Goal: Find specific page/section: Find specific page/section

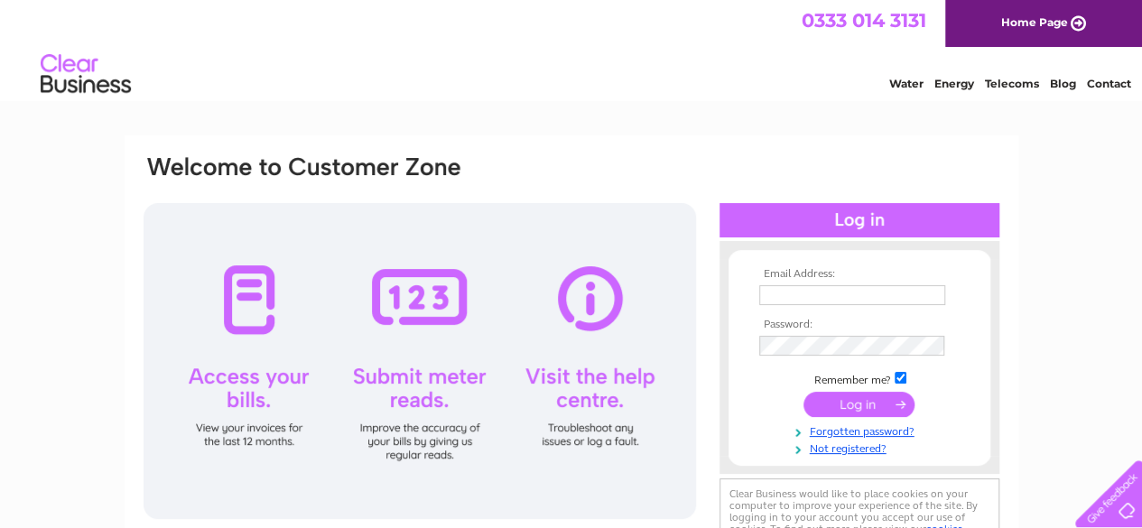
type input "rosemary.maggs@hotmail.com"
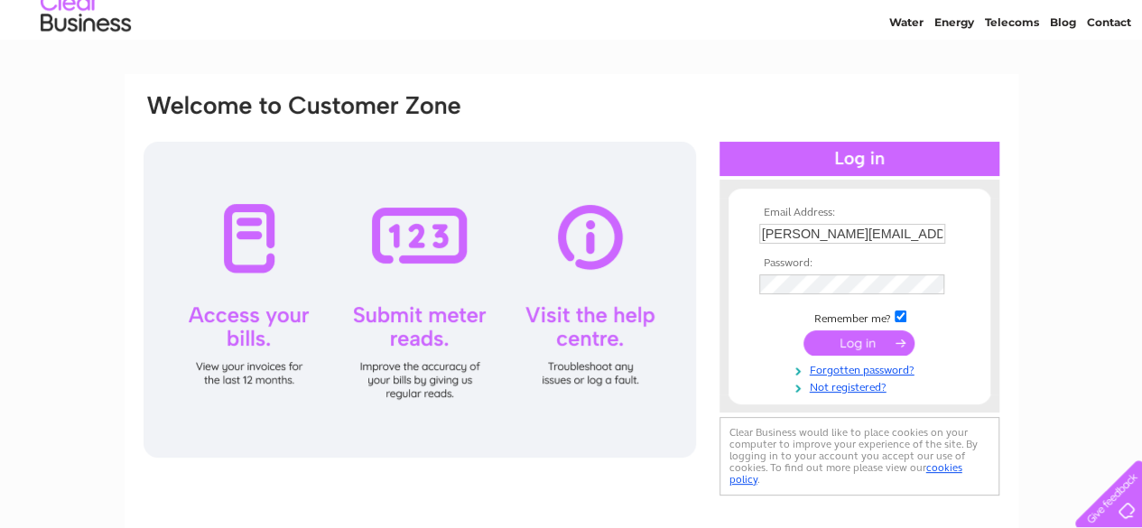
scroll to position [72, 0]
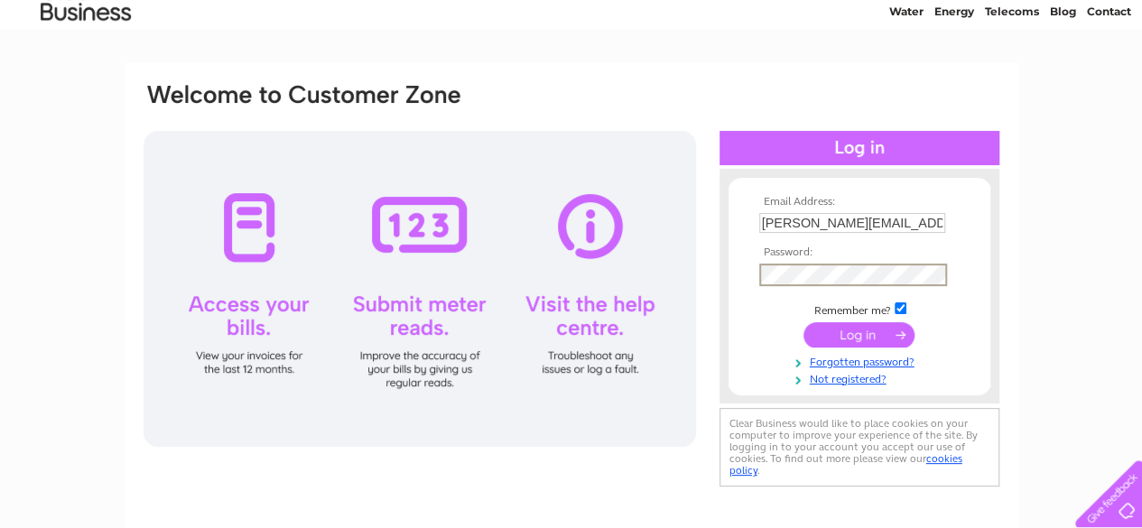
click at [804, 322] on input "submit" at bounding box center [859, 334] width 111 height 25
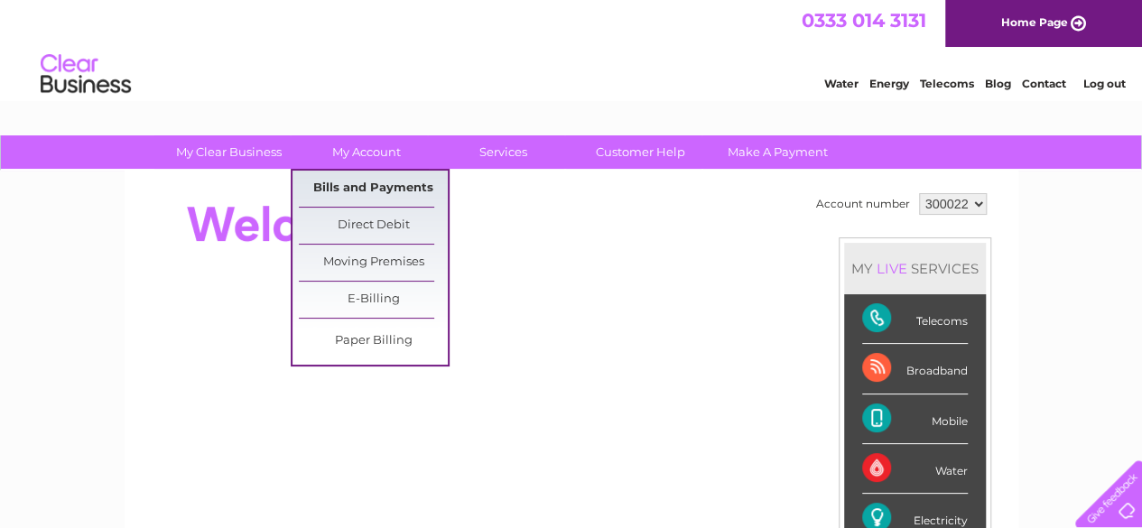
click at [379, 187] on link "Bills and Payments" at bounding box center [373, 189] width 149 height 36
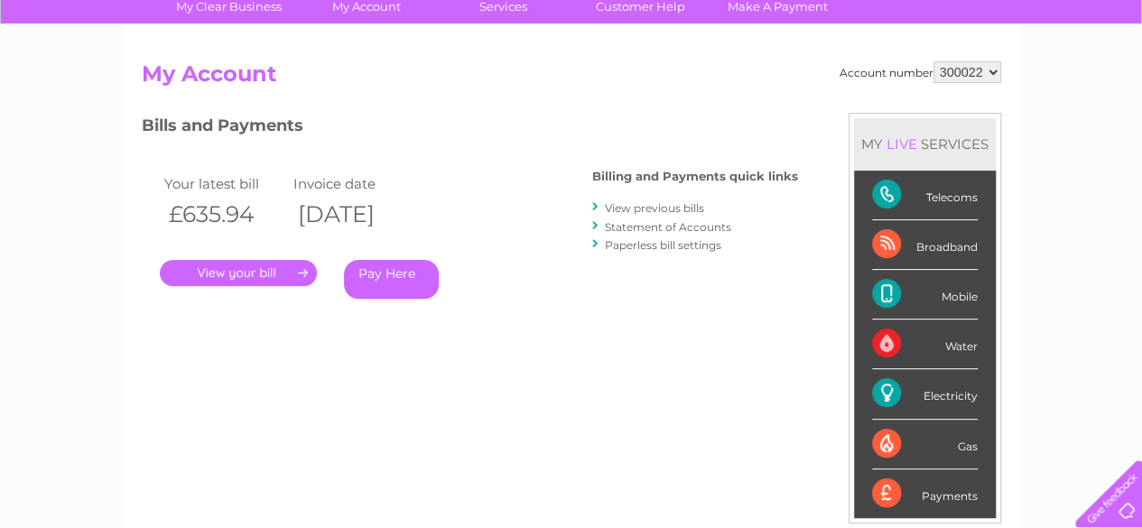
scroll to position [144, 0]
click at [205, 278] on link "." at bounding box center [238, 274] width 157 height 26
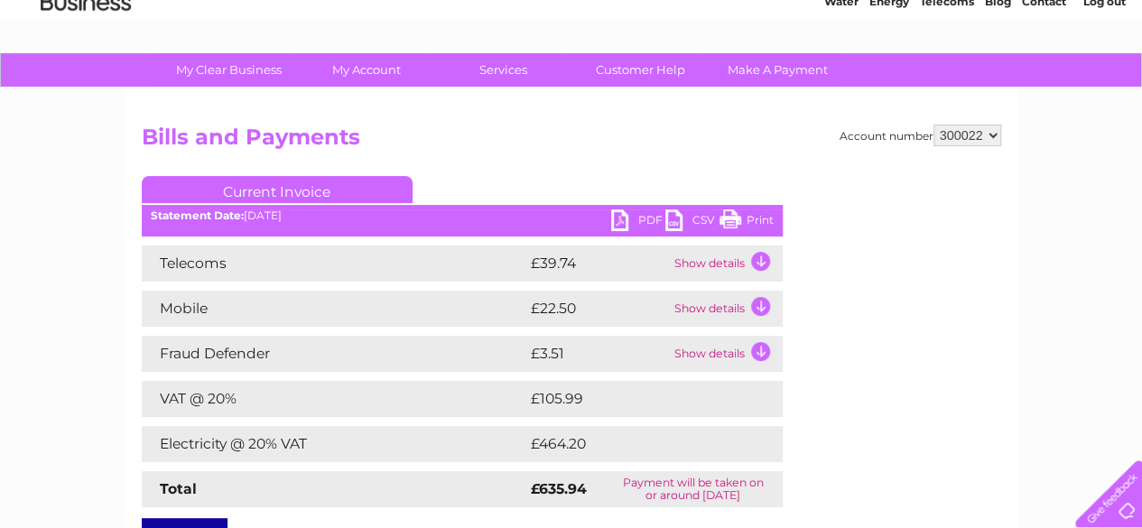
scroll to position [72, 0]
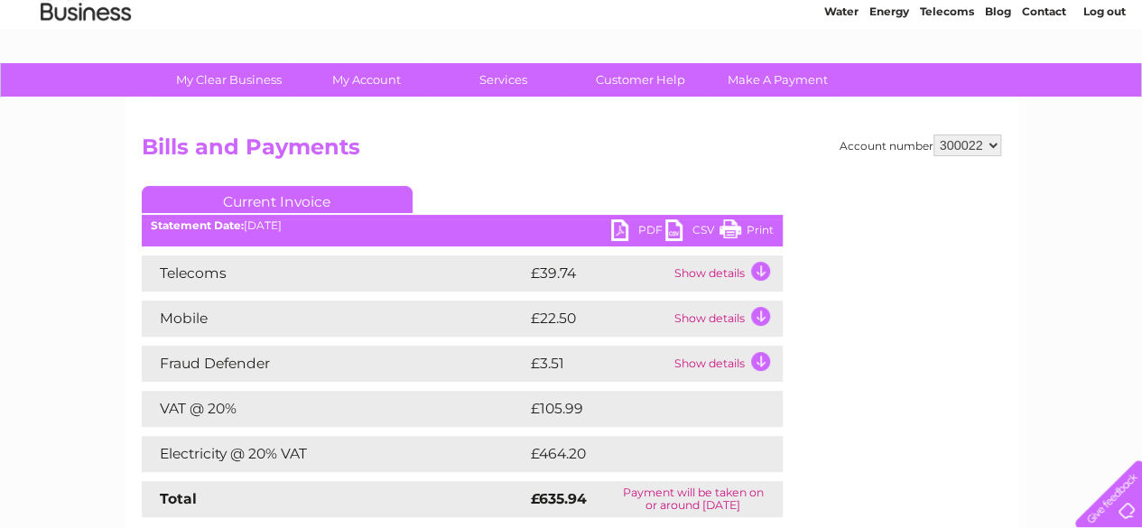
click at [619, 229] on link "PDF" at bounding box center [638, 232] width 54 height 26
